Goal: Transaction & Acquisition: Subscribe to service/newsletter

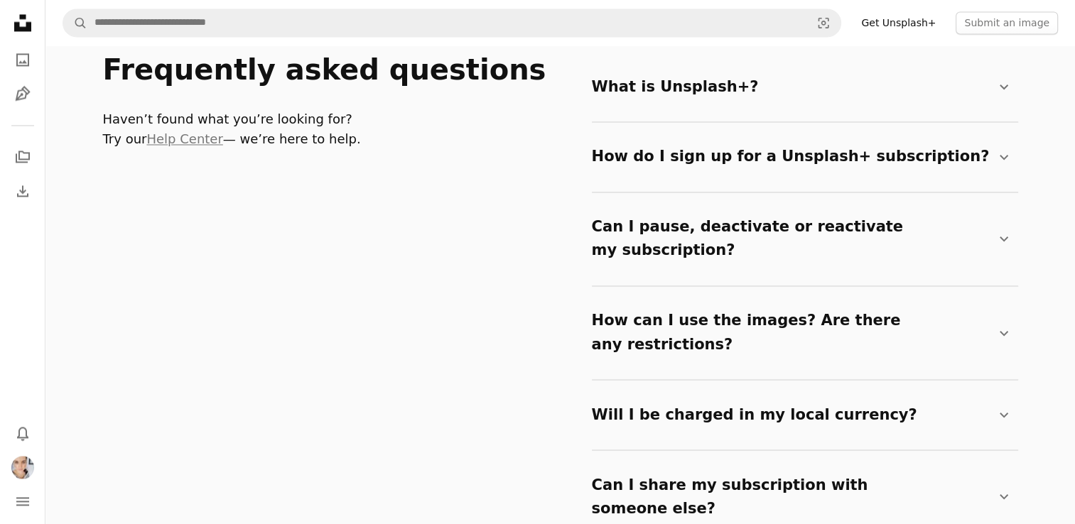
scroll to position [2415, 0]
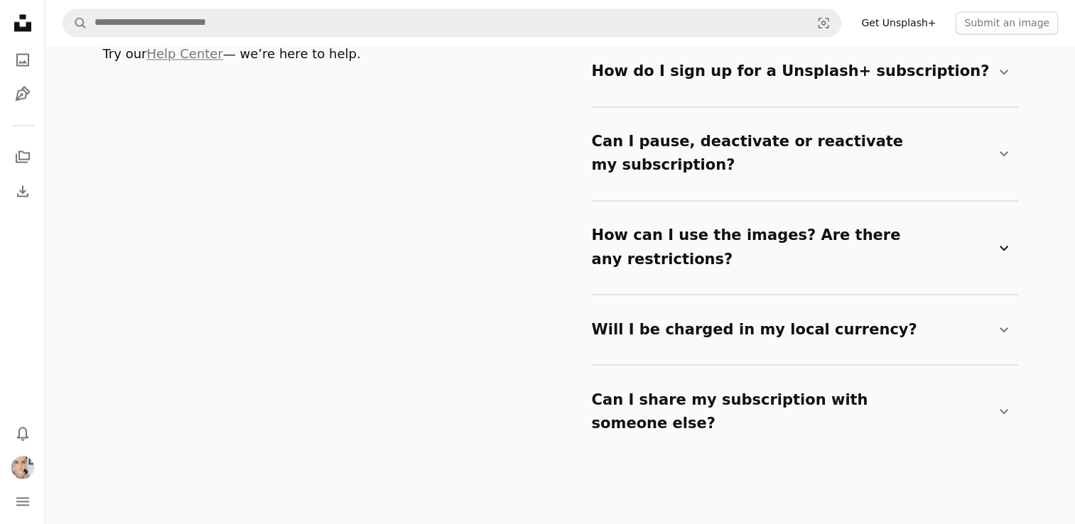
click at [764, 212] on summary "How can I use the images? Are there any restrictions? Chevron down" at bounding box center [802, 247] width 420 height 70
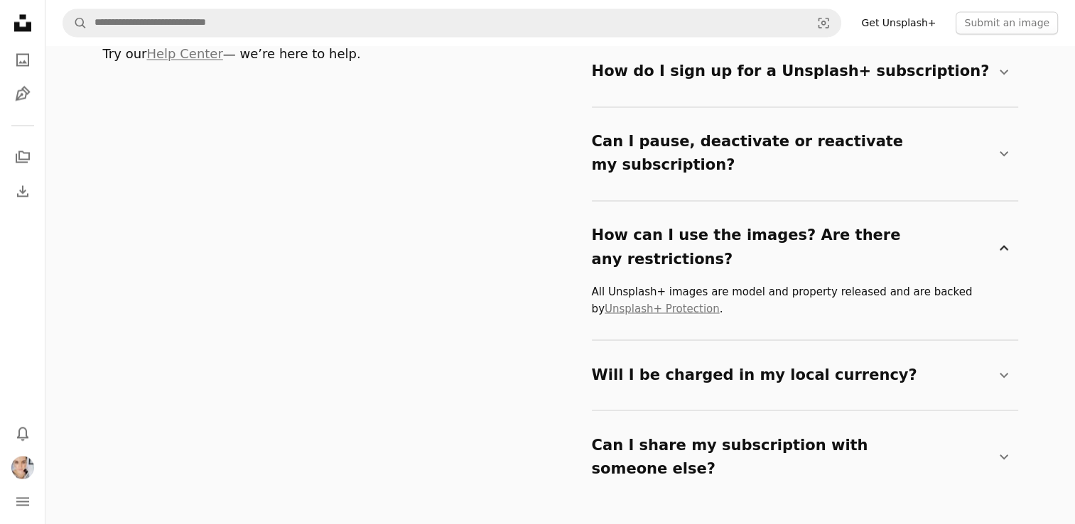
click at [760, 212] on summary "How can I use the images? Are there any restrictions? Chevron down" at bounding box center [802, 247] width 420 height 70
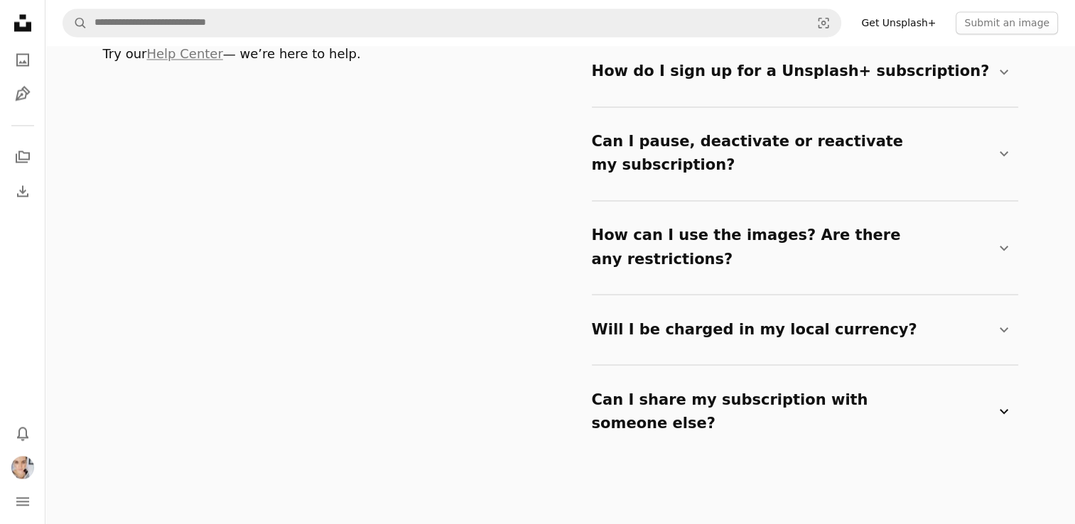
click at [763, 376] on summary "Can I share my subscription with someone else? Chevron down" at bounding box center [802, 411] width 420 height 70
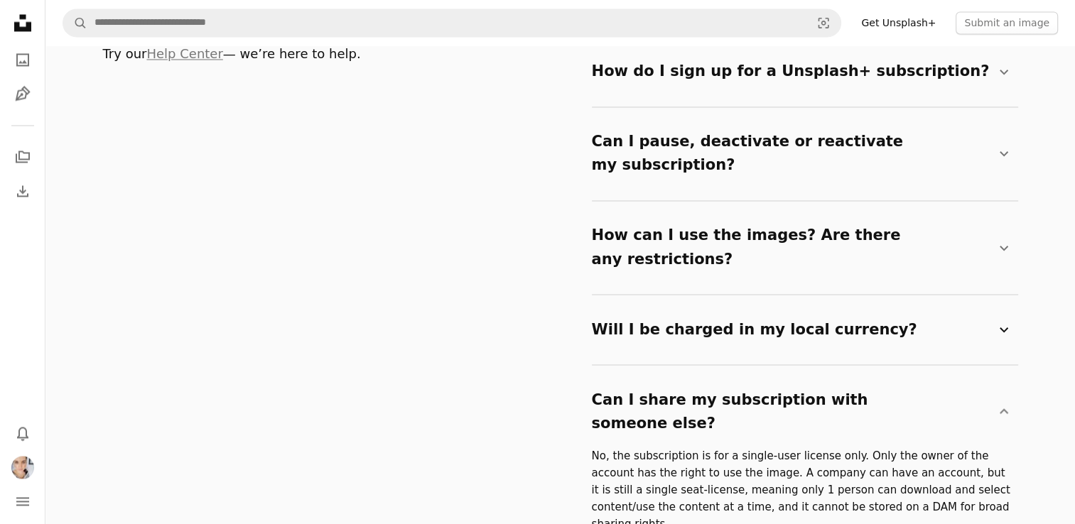
click at [717, 306] on summary "Will I be charged in my local currency? Chevron down" at bounding box center [802, 329] width 420 height 47
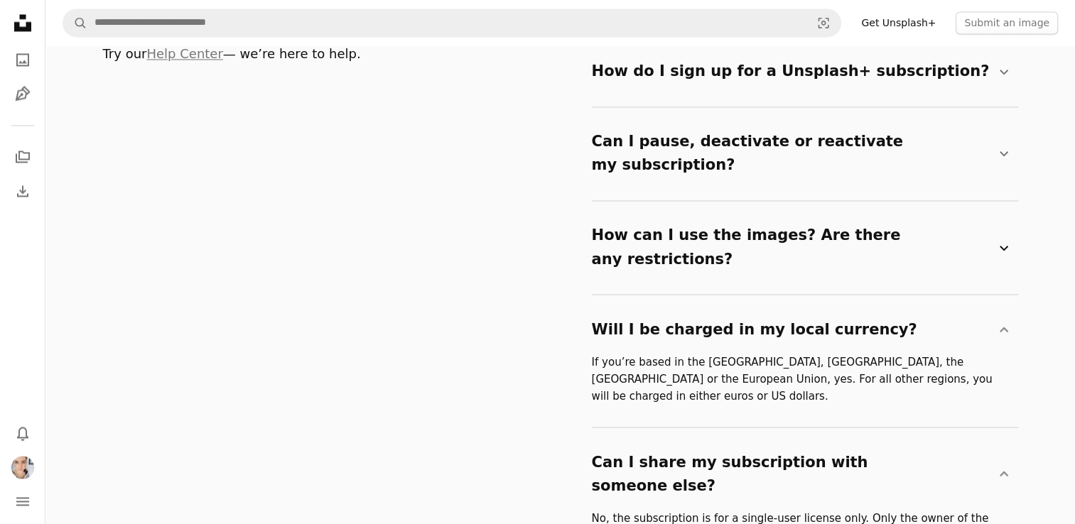
click at [707, 224] on summary "How can I use the images? Are there any restrictions? Chevron down" at bounding box center [802, 247] width 420 height 70
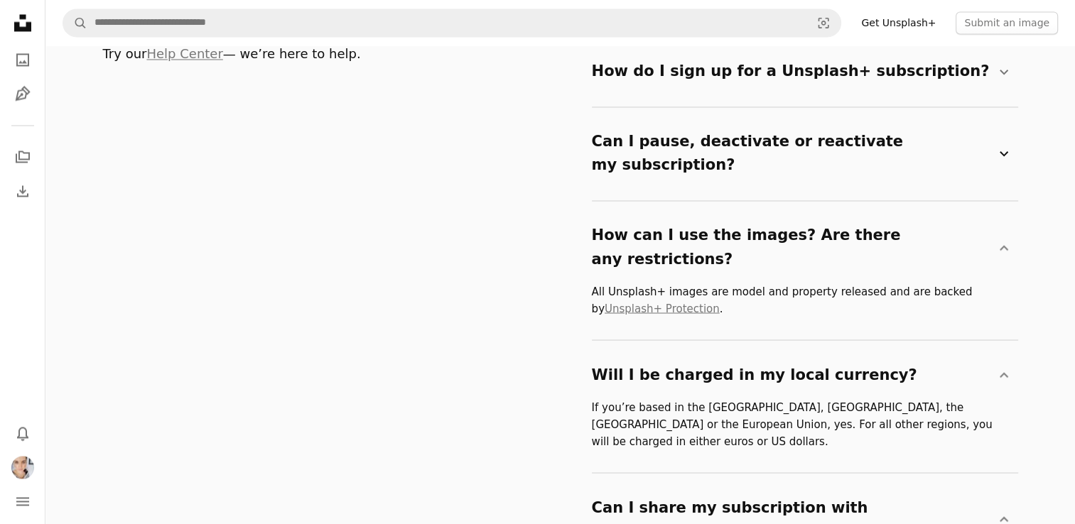
click at [698, 158] on summary "Can I pause, deactivate or reactivate my subscription? Chevron down" at bounding box center [802, 154] width 420 height 70
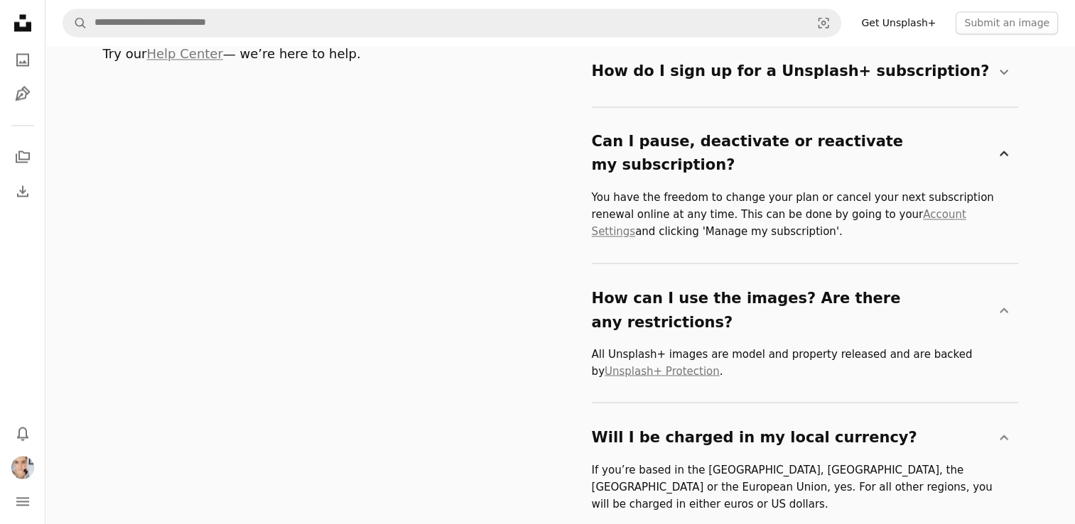
scroll to position [2344, 0]
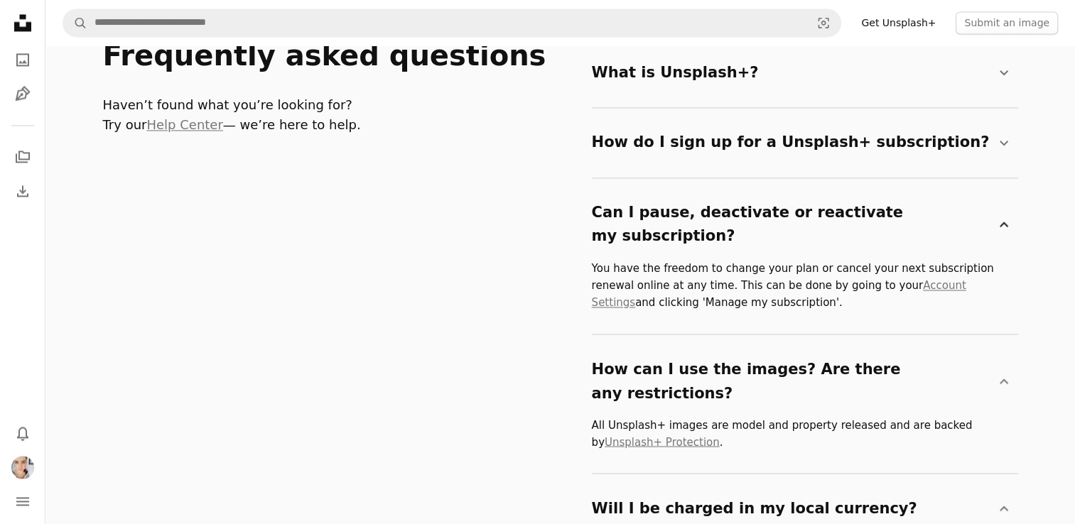
click at [723, 133] on summary "How do I sign up for a Unsplash+ subscription? Chevron down" at bounding box center [802, 142] width 420 height 47
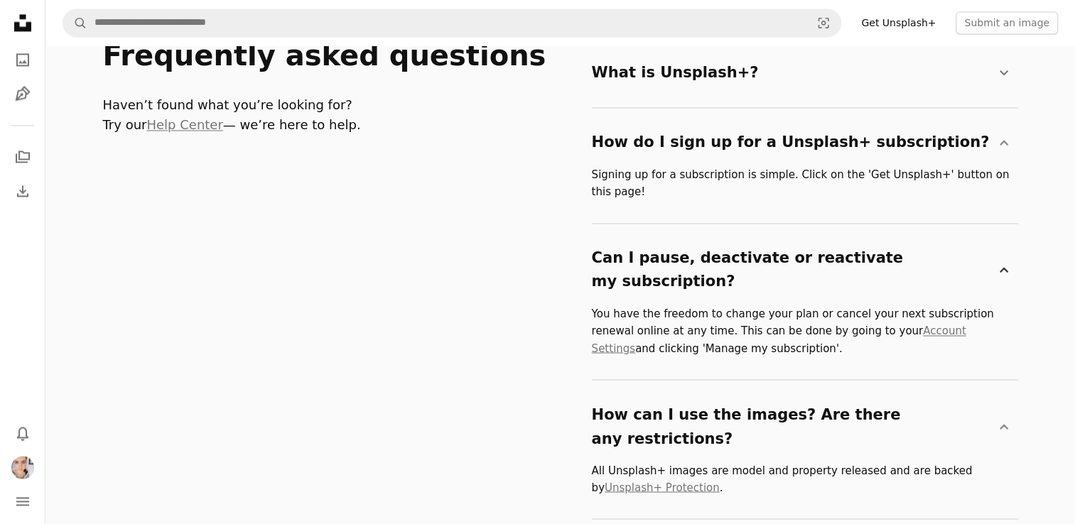
click at [723, 133] on summary "How do I sign up for a Unsplash+ subscription? Chevron down" at bounding box center [802, 142] width 420 height 47
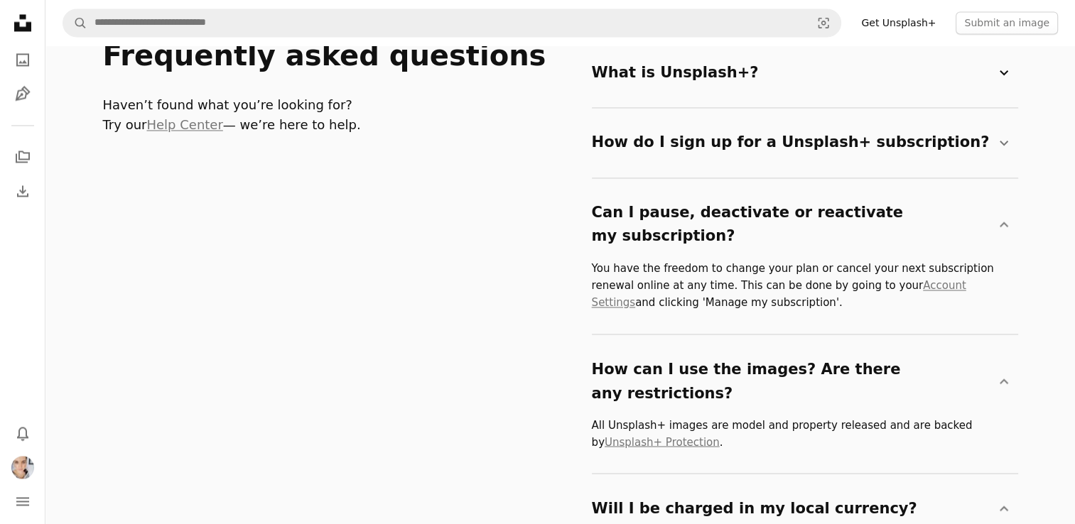
click at [692, 85] on summary "What is Unsplash+? Chevron down" at bounding box center [802, 73] width 420 height 47
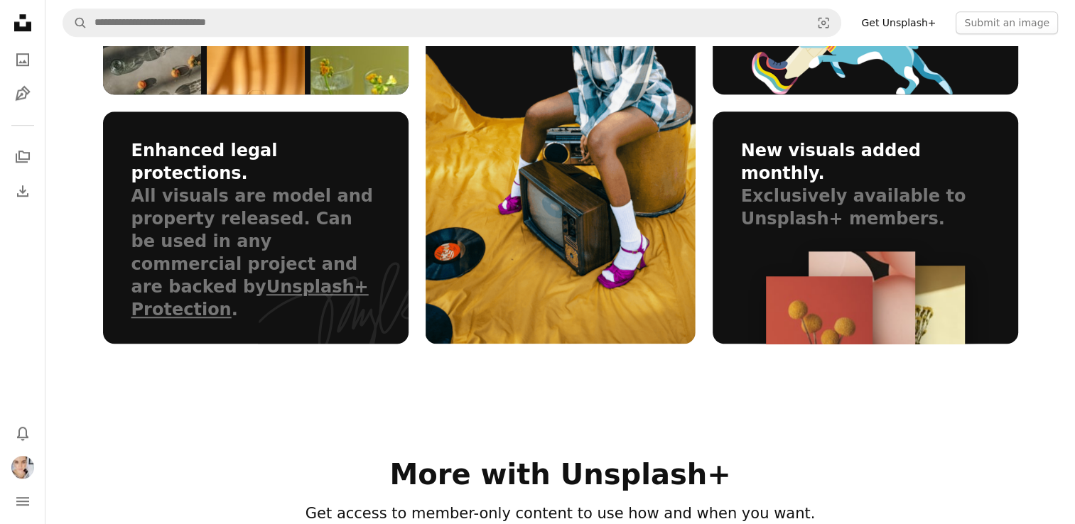
scroll to position [923, 0]
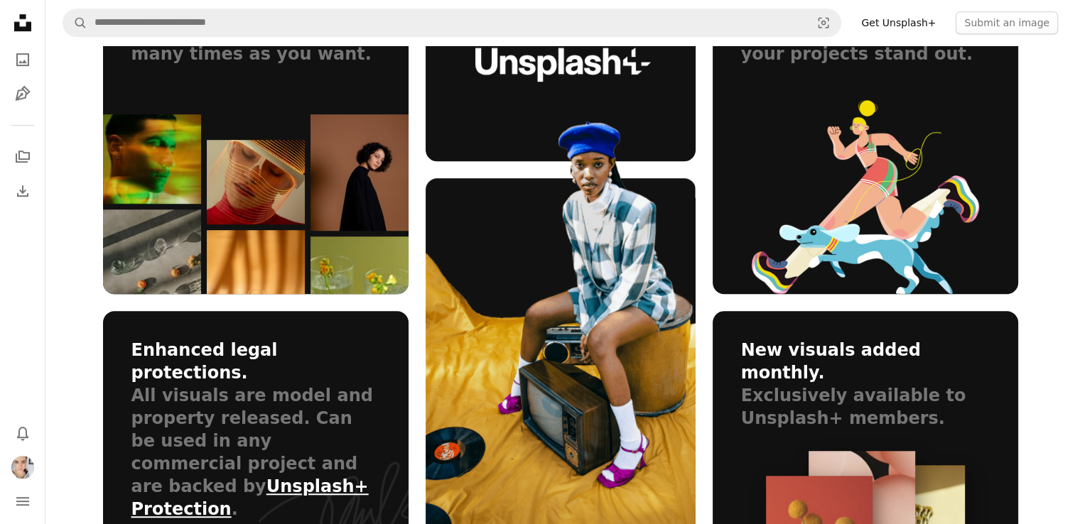
click at [290, 477] on link "Unsplash+ Protection" at bounding box center [249, 498] width 237 height 43
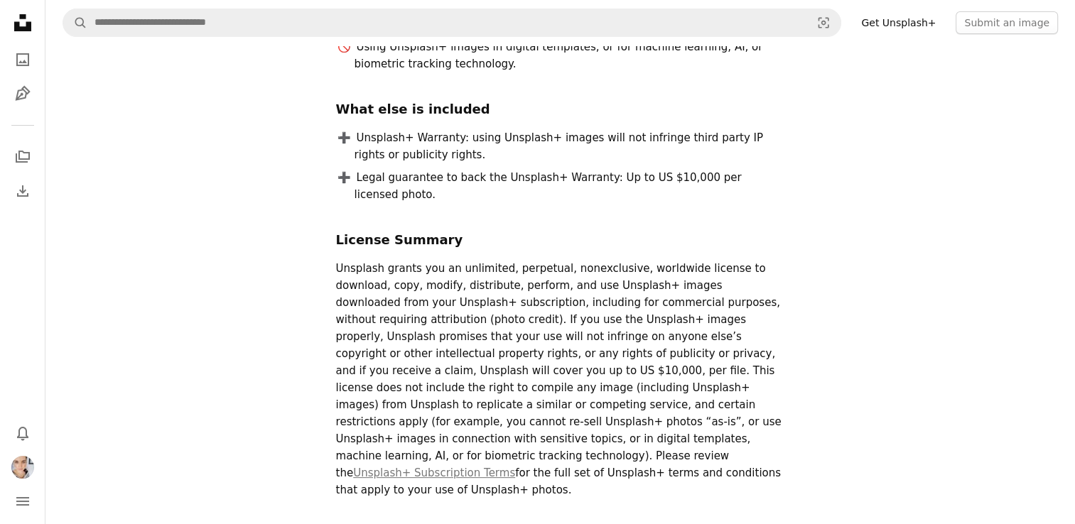
scroll to position [355, 0]
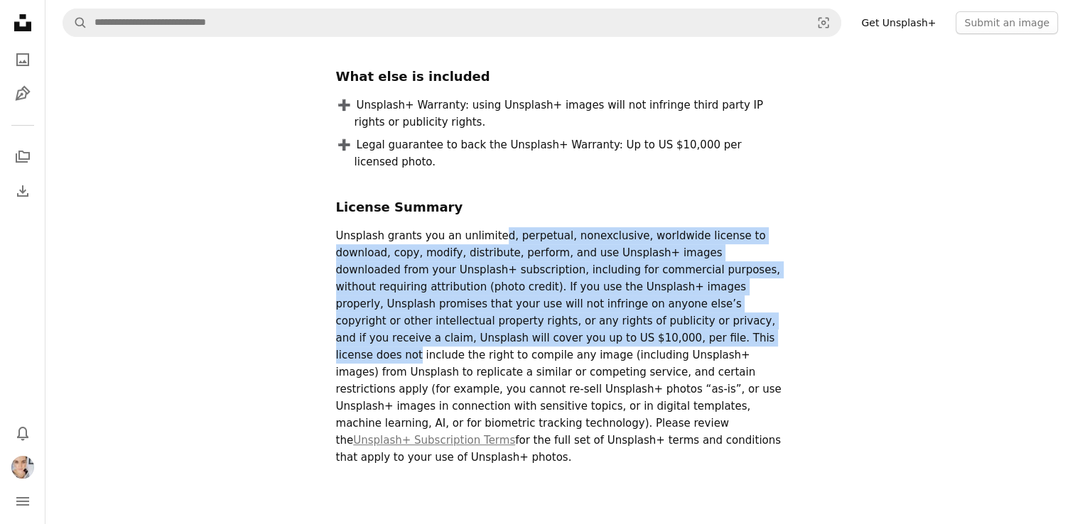
drag, startPoint x: 486, startPoint y: 218, endPoint x: 452, endPoint y: 319, distance: 106.2
click at [452, 319] on p "Unsplash grants you an unlimited, perpetual, nonexclusive, worldwide license to…" at bounding box center [560, 346] width 449 height 239
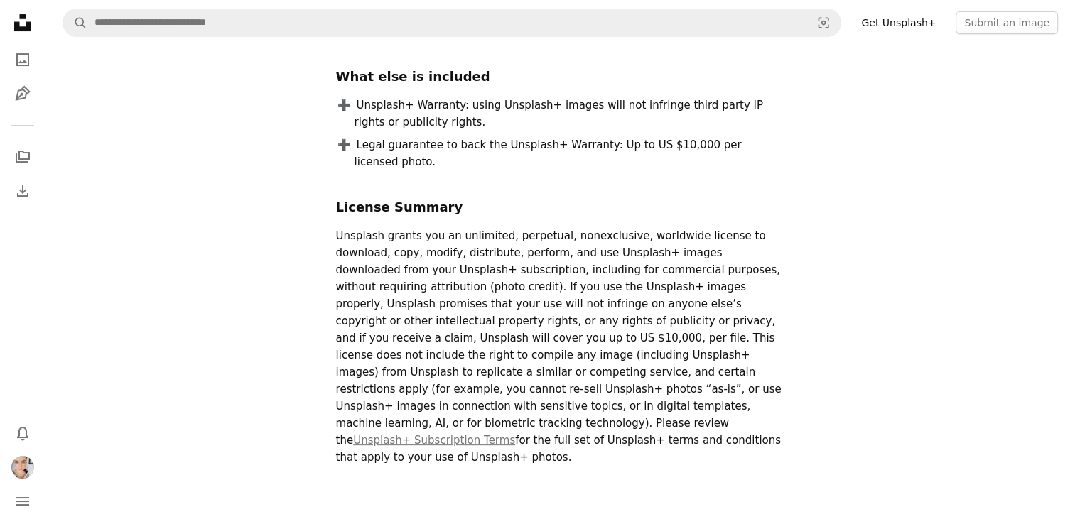
drag, startPoint x: 452, startPoint y: 319, endPoint x: 530, endPoint y: 397, distance: 110.0
click at [530, 397] on p "Unsplash grants you an unlimited, perpetual, nonexclusive, worldwide license to…" at bounding box center [560, 346] width 449 height 239
click at [515, 434] on link "Unsplash+ Subscription Terms" at bounding box center [434, 440] width 162 height 13
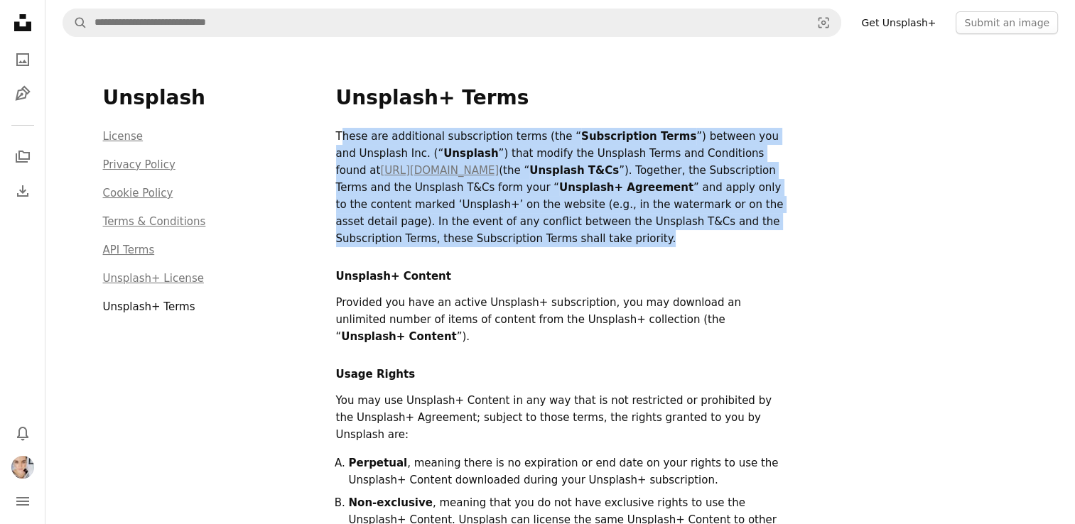
drag, startPoint x: 342, startPoint y: 138, endPoint x: 438, endPoint y: 239, distance: 139.7
click at [438, 239] on p "These are additional subscription terms (the “ Subscription Terms ”) between yo…" at bounding box center [560, 187] width 449 height 119
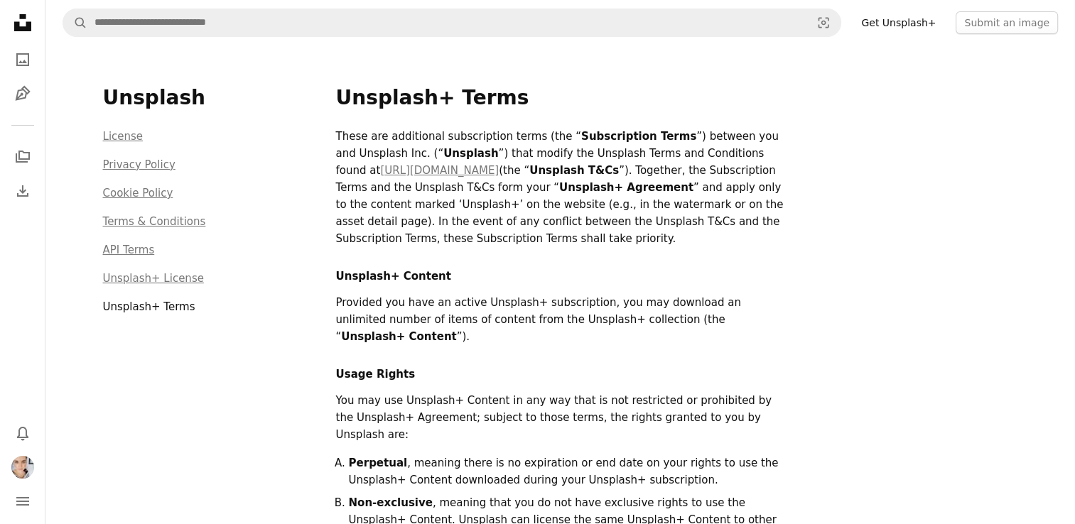
drag, startPoint x: 438, startPoint y: 239, endPoint x: 470, endPoint y: 300, distance: 68.6
click at [470, 300] on p "Provided you have an active Unsplash+ subscription, you may download an unlimit…" at bounding box center [560, 319] width 449 height 51
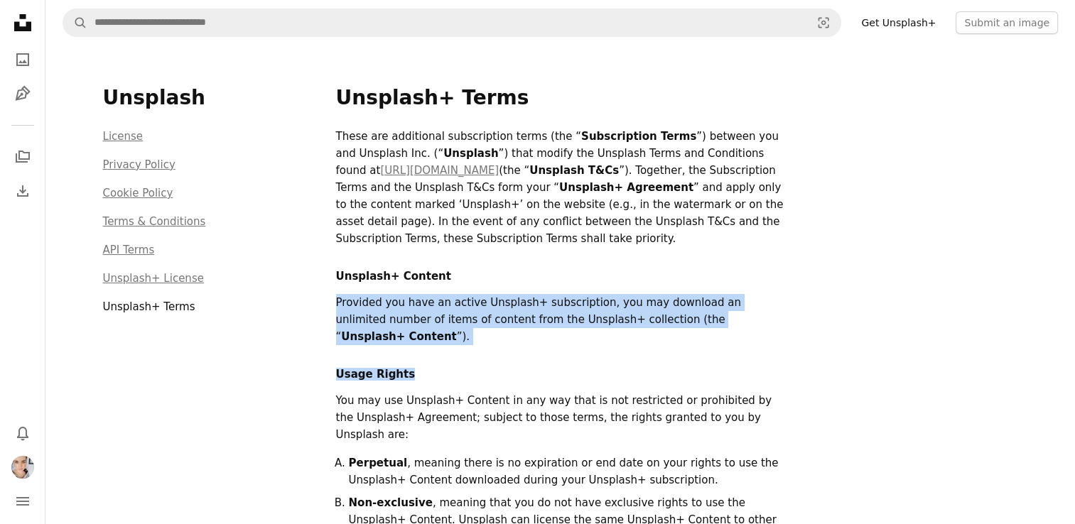
drag, startPoint x: 332, startPoint y: 293, endPoint x: 426, endPoint y: 330, distance: 100.8
drag, startPoint x: 426, startPoint y: 330, endPoint x: 425, endPoint y: 354, distance: 24.9
click at [425, 368] on h2 "Usage Rights" at bounding box center [560, 374] width 449 height 13
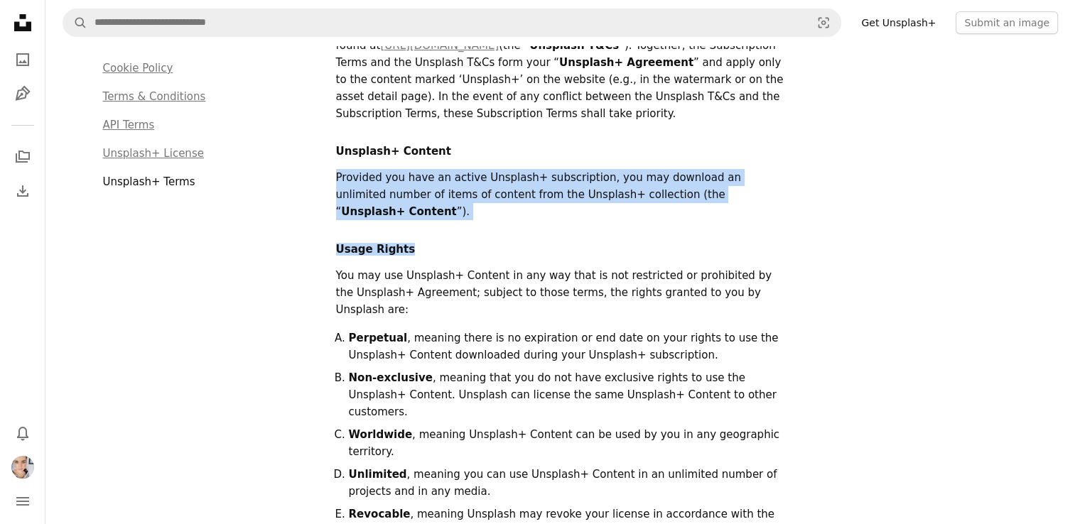
scroll to position [142, 0]
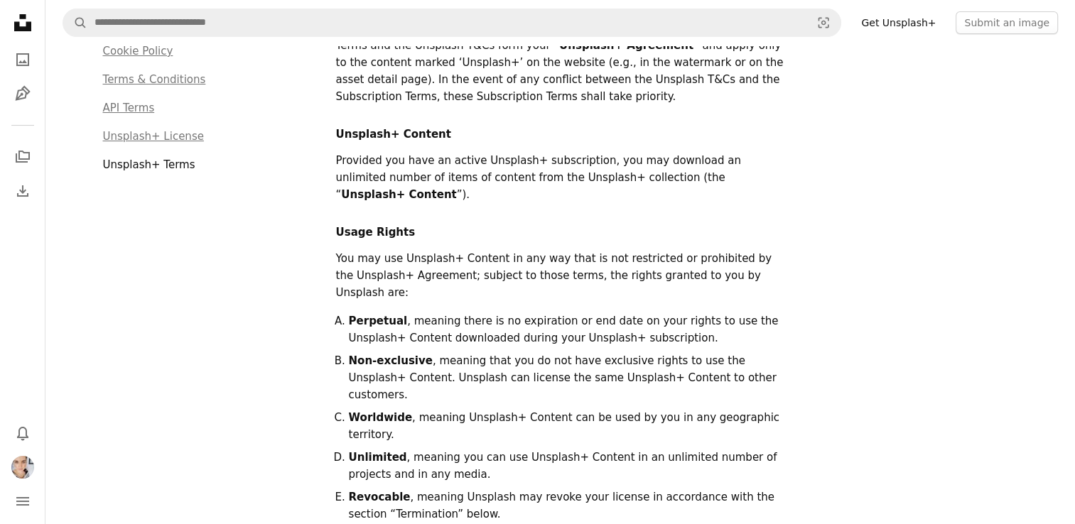
click at [513, 250] on p "You may use Unsplash+ Content in any way that is not restricted or prohibited b…" at bounding box center [560, 275] width 449 height 51
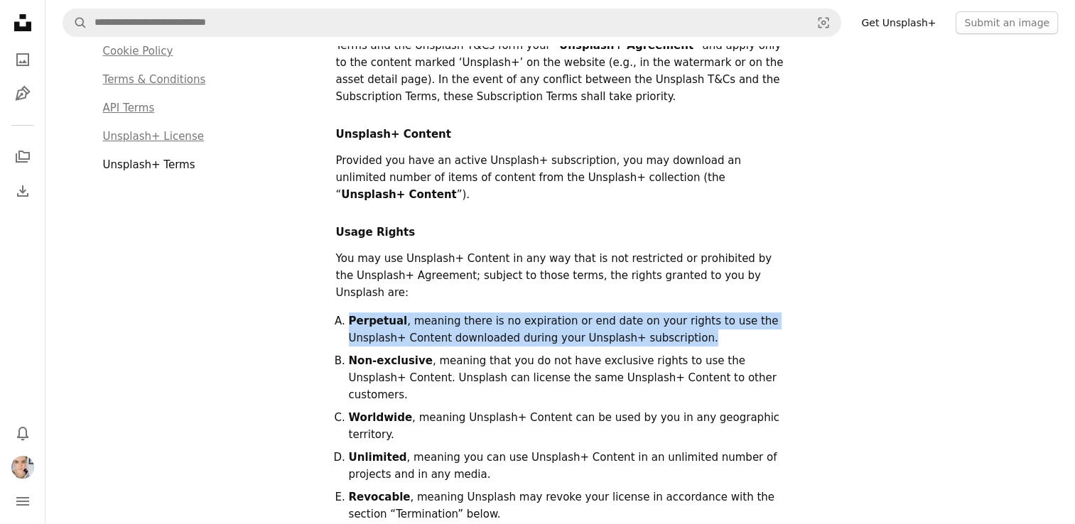
drag, startPoint x: 328, startPoint y: 277, endPoint x: 647, endPoint y: 296, distance: 319.5
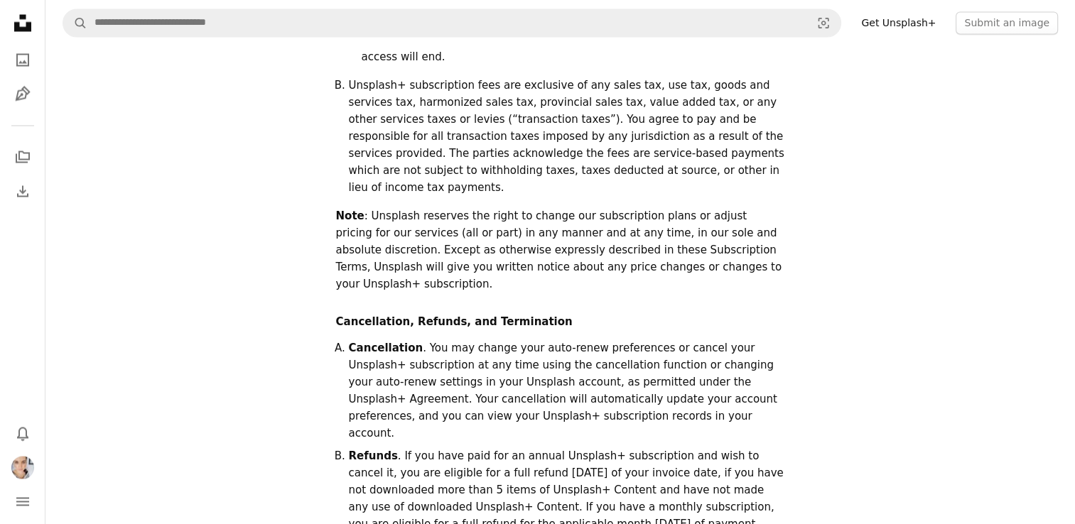
scroll to position [2486, 0]
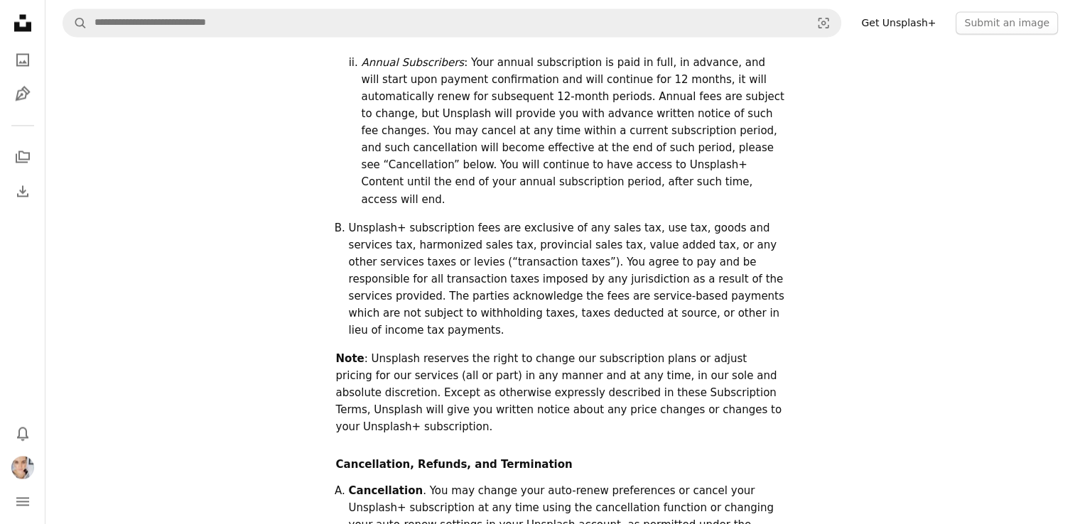
click at [906, 27] on link "Get Unsplash+" at bounding box center [898, 22] width 92 height 23
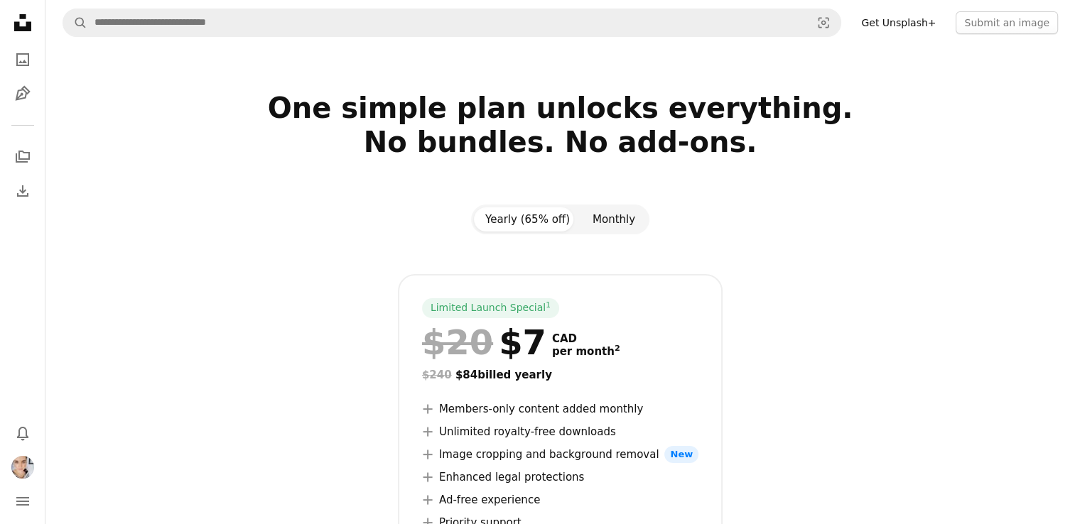
click at [600, 220] on button "Monthly" at bounding box center [613, 219] width 65 height 24
click at [547, 217] on button "Yearly (65% off)" at bounding box center [527, 219] width 107 height 24
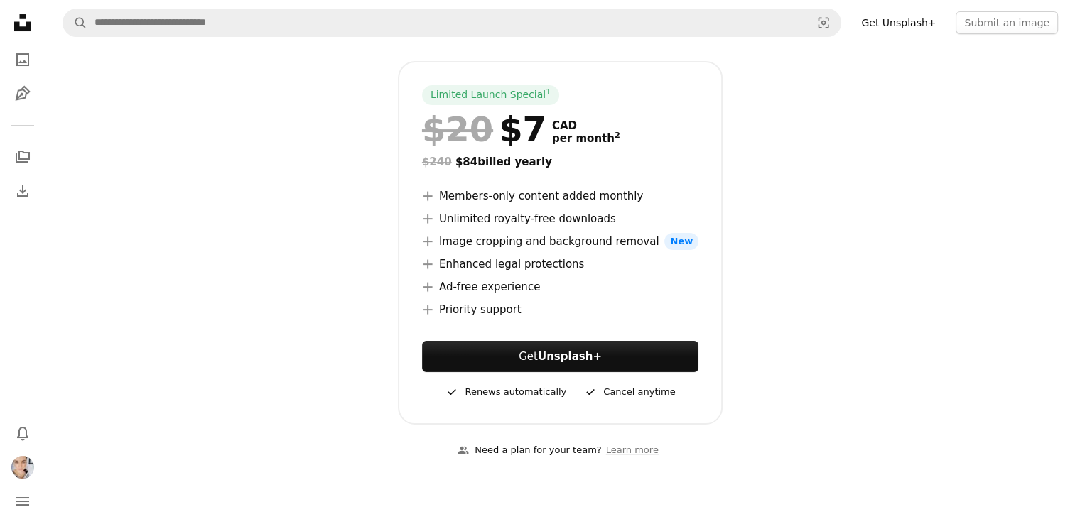
scroll to position [284, 0]
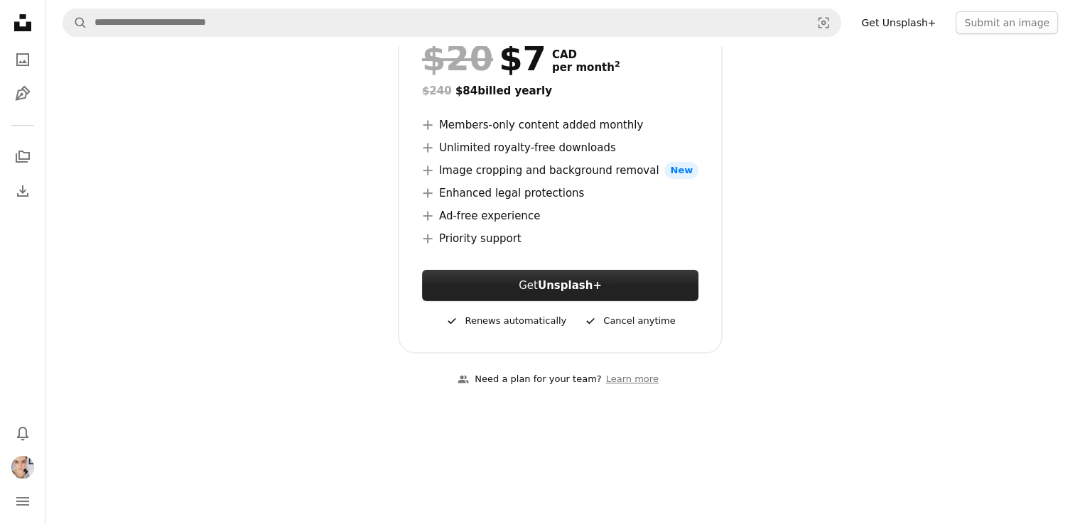
click at [599, 278] on link "Get Unsplash+" at bounding box center [560, 285] width 276 height 31
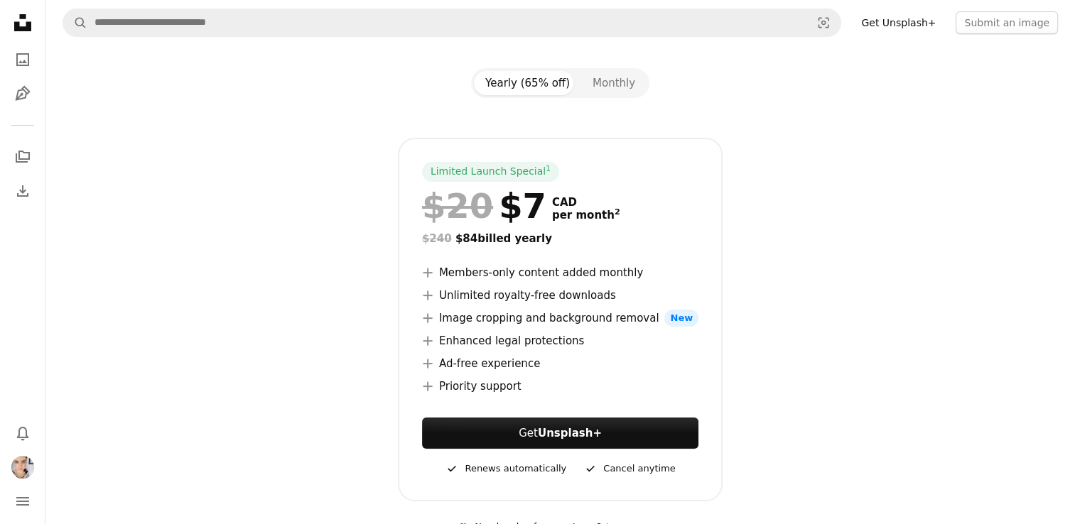
scroll to position [142, 0]
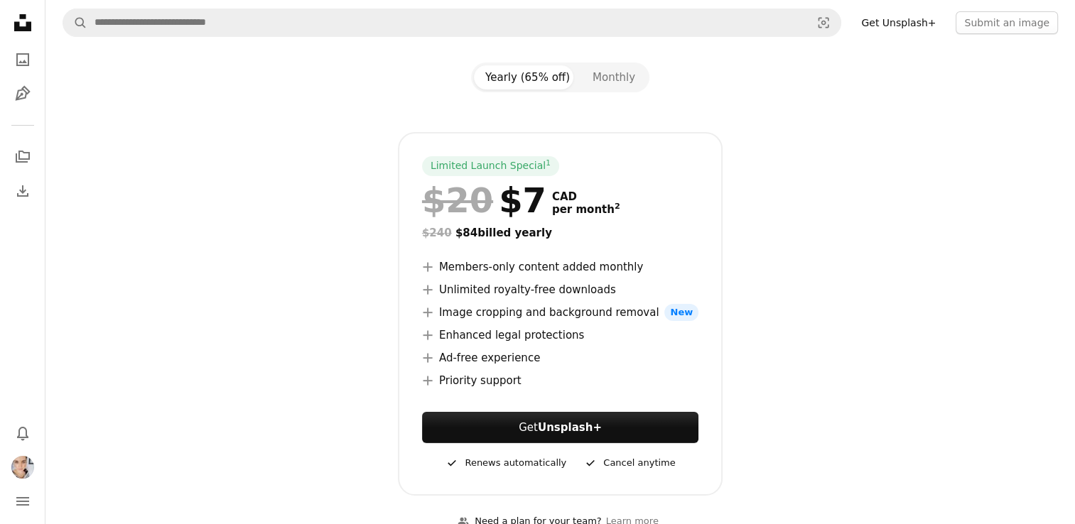
click at [543, 163] on link "1" at bounding box center [548, 166] width 11 height 14
